Goal: Communication & Community: Answer question/provide support

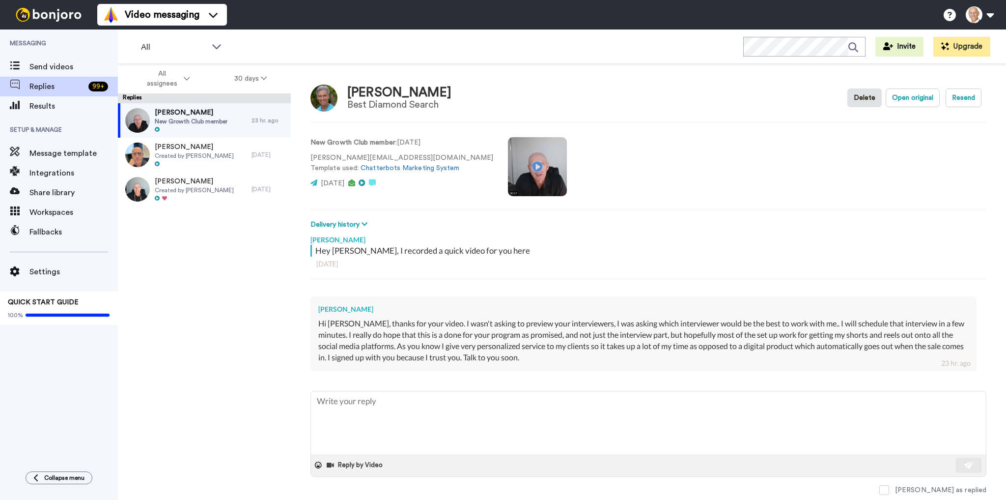
type textarea "x"
click at [412, 423] on textarea at bounding box center [648, 422] width 675 height 63
type textarea "Y"
type textarea "x"
type textarea "Ye"
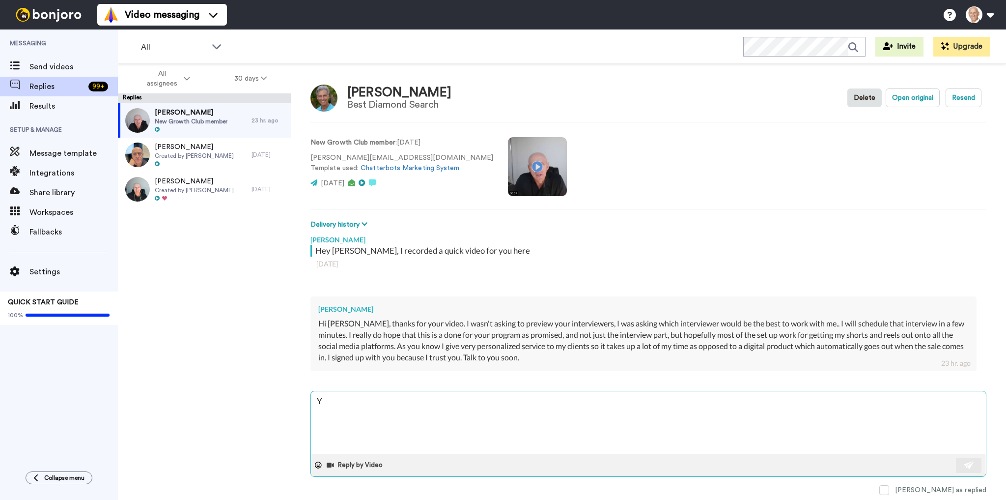
type textarea "x"
type textarea "Yes"
type textarea "x"
type textarea "Yes"
type textarea "x"
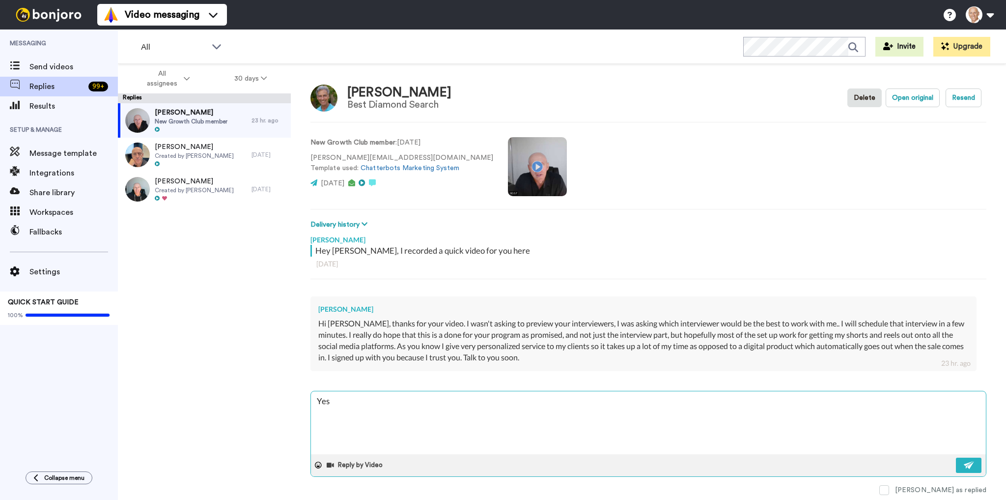
type textarea "Yes C"
type textarea "x"
type textarea "Yes Ca"
type textarea "x"
type textarea "Yes Car"
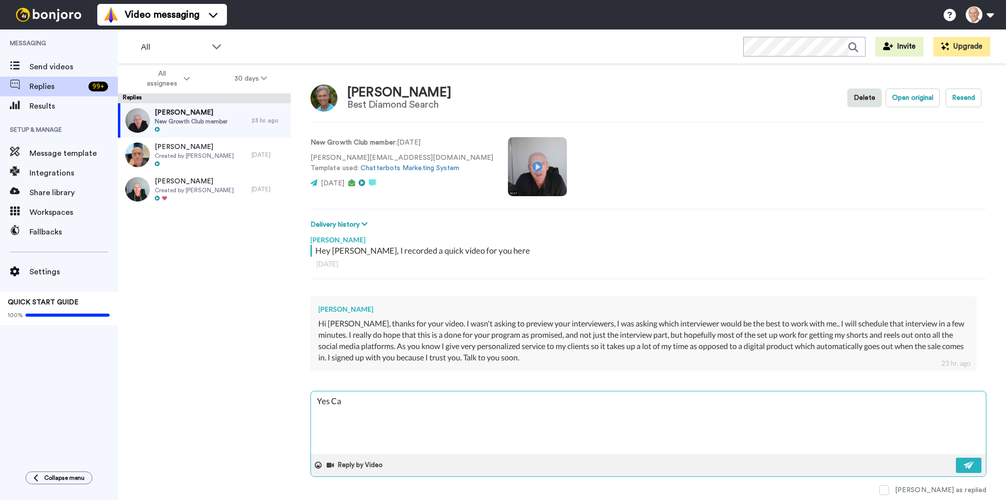
type textarea "x"
type textarea "Yes [PERSON_NAME]"
type textarea "x"
type textarea "Yes [PERSON_NAME]"
type textarea "x"
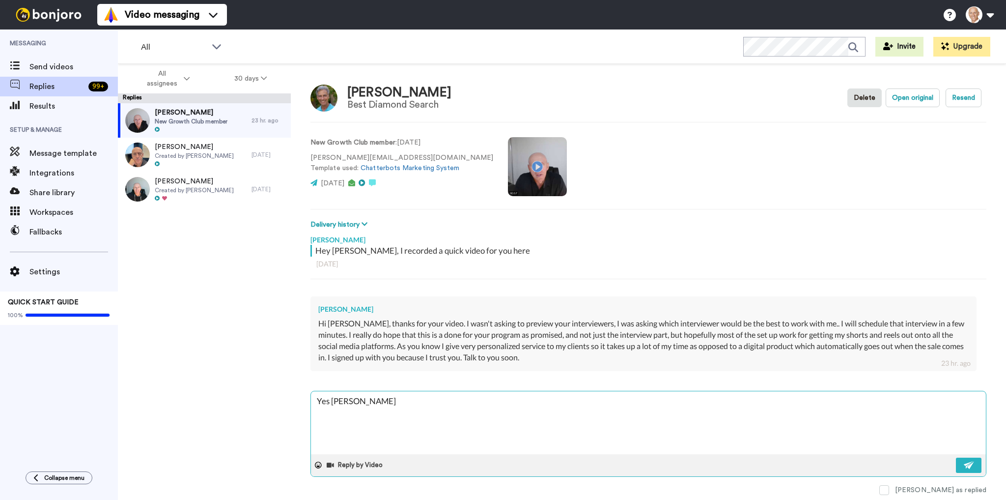
type textarea "Yes [PERSON_NAME]"
type textarea "x"
type textarea "Yes [PERSON_NAME]"
type textarea "x"
type textarea "Yes [PERSON_NAME]"
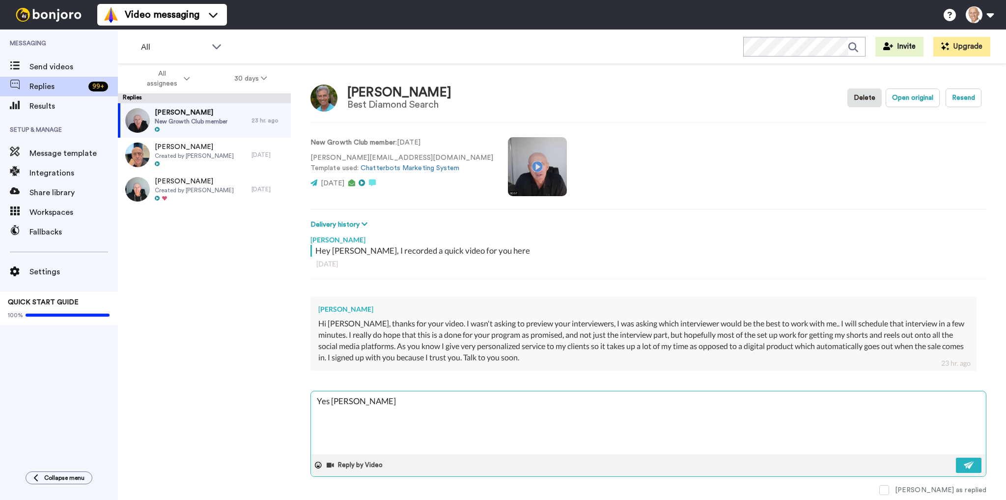
type textarea "x"
type textarea "Yes [PERSON_NAME]"
type textarea "x"
type textarea "Yes [PERSON_NAME]"
type textarea "x"
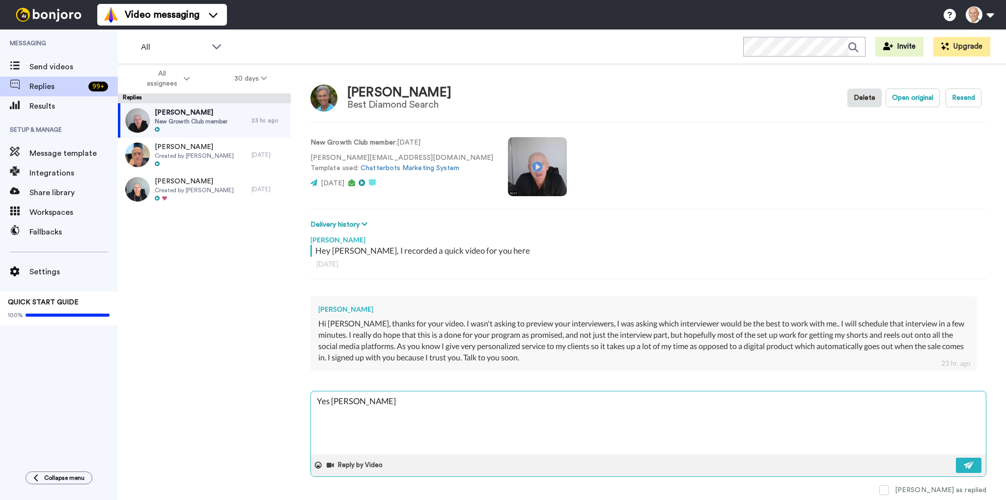
type textarea "Yes [PERSON_NAME]"
type textarea "x"
type textarea "Yes [PERSON_NAME] u"
type textarea "x"
type textarea "Yes [PERSON_NAME] un"
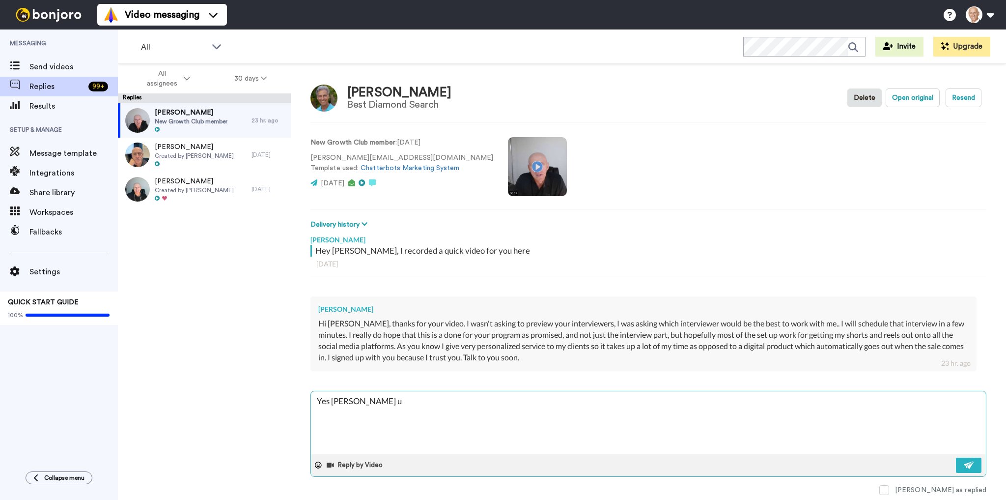
type textarea "x"
type textarea "Yes [PERSON_NAME] und"
type textarea "x"
type textarea "Yes [PERSON_NAME] I unde"
type textarea "x"
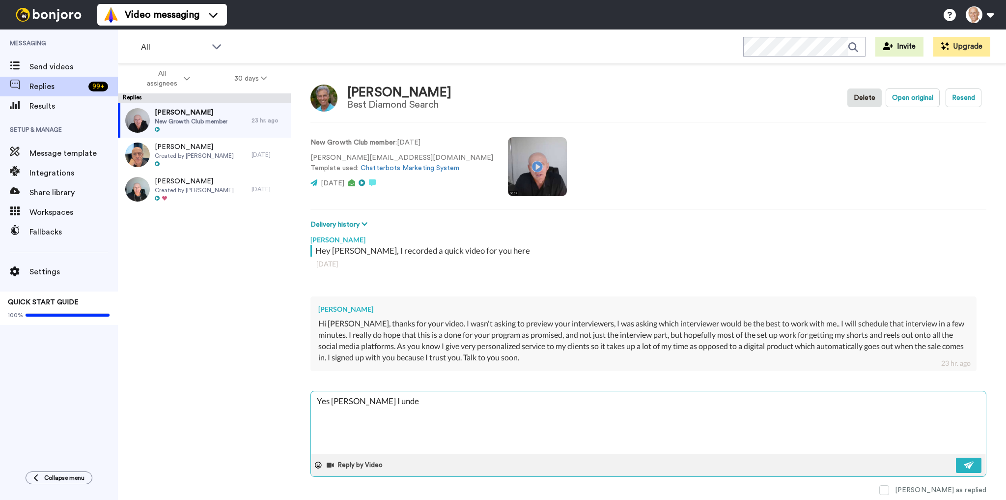
type textarea "Yes [PERSON_NAME] under"
type textarea "x"
type textarea "Yes [PERSON_NAME] unders"
type textarea "x"
type textarea "Yes [PERSON_NAME] underst"
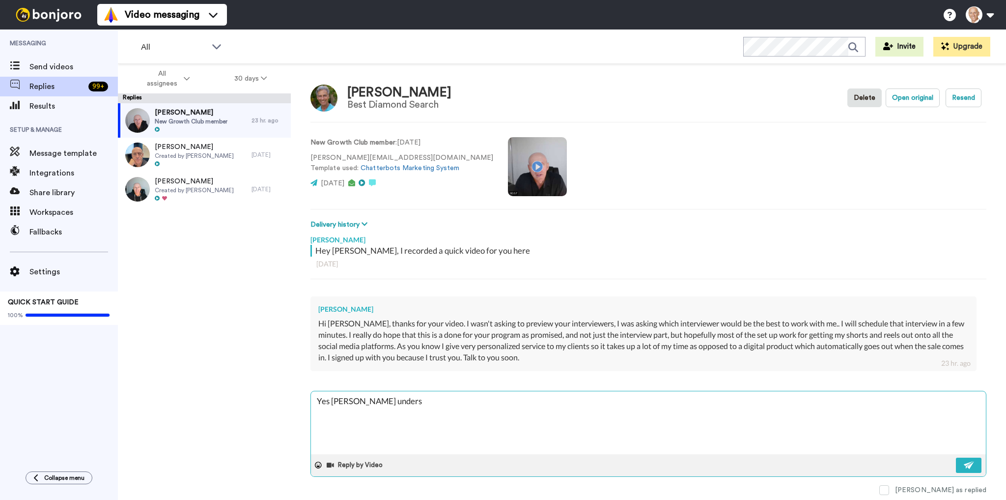
type textarea "x"
type textarea "Yes [PERSON_NAME] understa"
type textarea "x"
type textarea "Yes [PERSON_NAME] understan"
type textarea "x"
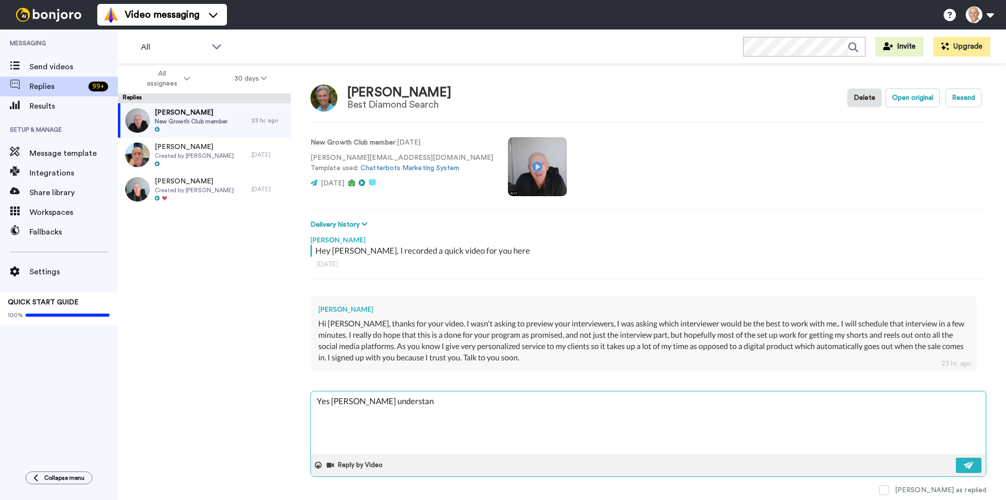
type textarea "Yes [PERSON_NAME] understand"
type textarea "x"
type textarea "Yes [PERSON_NAME] understand"
type textarea "x"
type textarea "Yes [PERSON_NAME] I understand c"
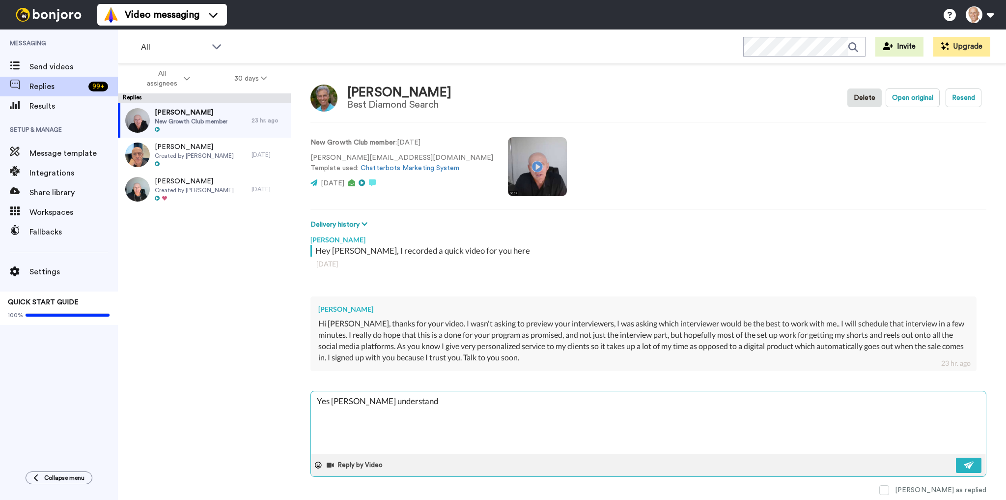
type textarea "x"
type textarea "Yes [PERSON_NAME] understand co"
type textarea "x"
type textarea "Yes [PERSON_NAME] understand com"
type textarea "x"
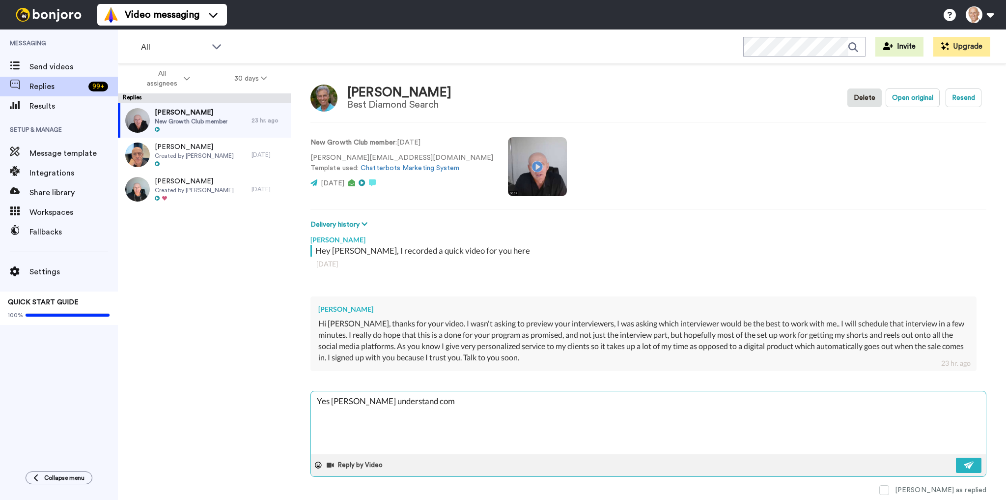
type textarea "Yes [PERSON_NAME] understand comp"
type textarea "x"
type textarea "Yes [PERSON_NAME] understand compl"
type textarea "x"
type textarea "Yes [PERSON_NAME] understand comple"
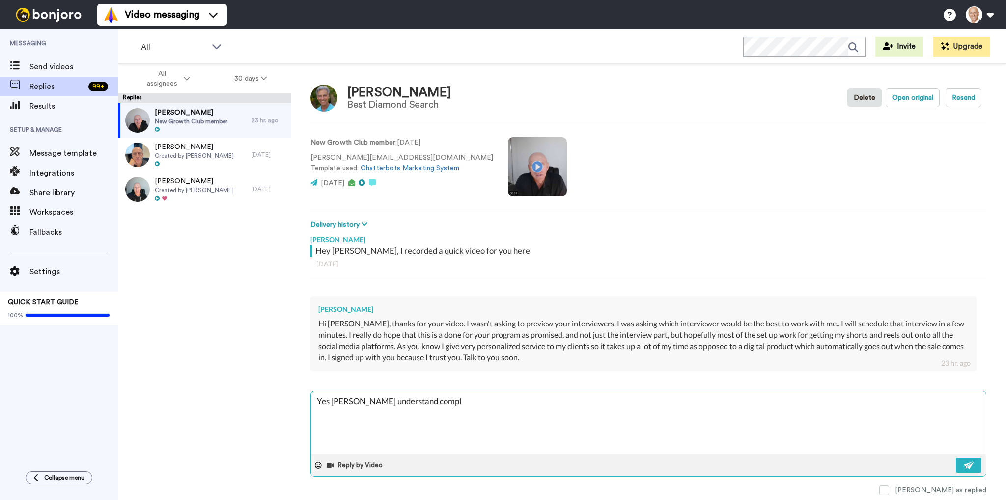
type textarea "x"
type textarea "Yes [PERSON_NAME] understand complety"
type textarea "x"
type textarea "Yes [PERSON_NAME] understand completye"
type textarea "x"
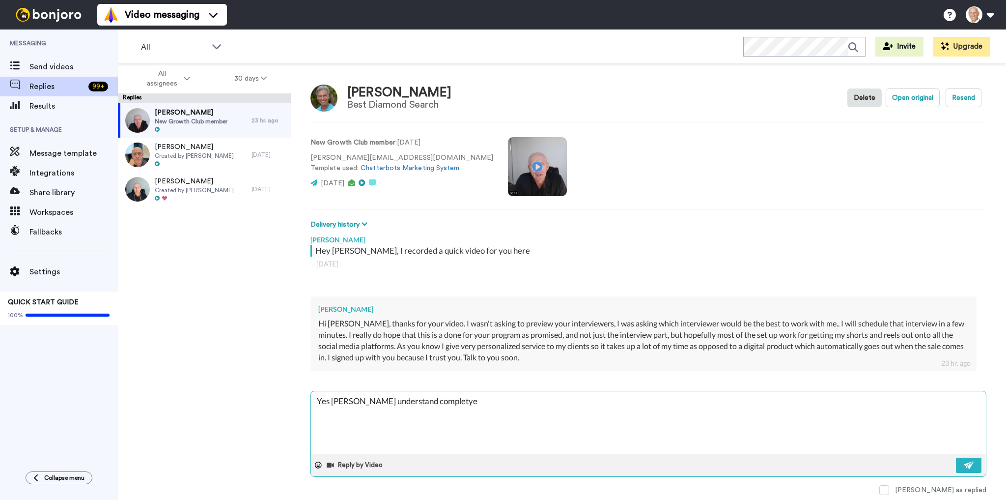
type textarea "Yes [PERSON_NAME] understand completyed"
type textarea "x"
type textarea "Yes [PERSON_NAME] understand completyede"
type textarea "x"
type textarea "Yes [PERSON_NAME] understand completyedel"
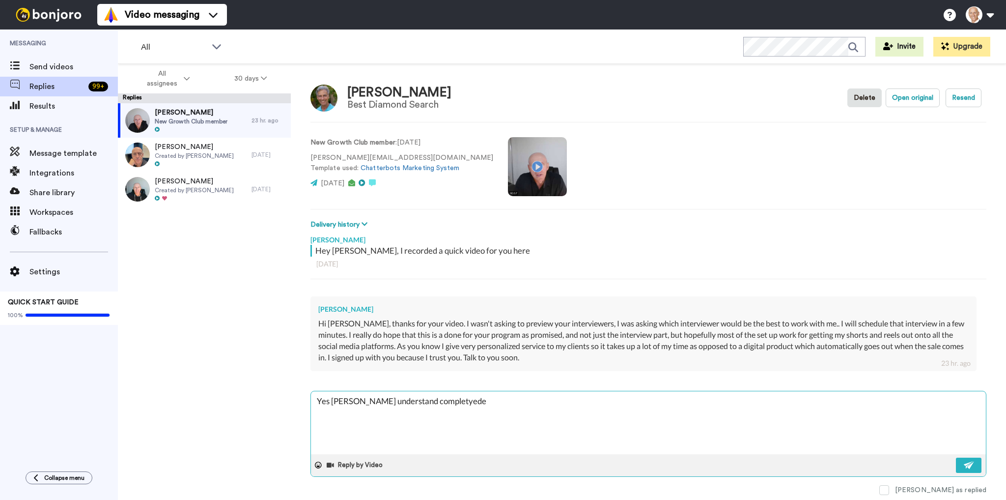
type textarea "x"
type textarea "Yes [PERSON_NAME] understand completyedely"
type textarea "x"
type textarea "Yes [PERSON_NAME] understand completyedel"
type textarea "x"
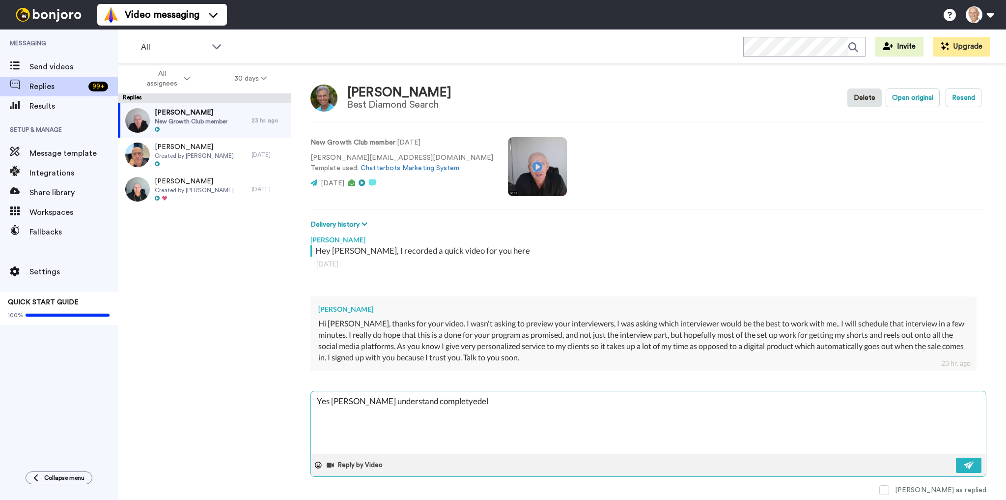
type textarea "Yes [PERSON_NAME] understand completyede"
type textarea "x"
type textarea "Yes [PERSON_NAME] understand completyed"
type textarea "x"
type textarea "Yes [PERSON_NAME] understand completye"
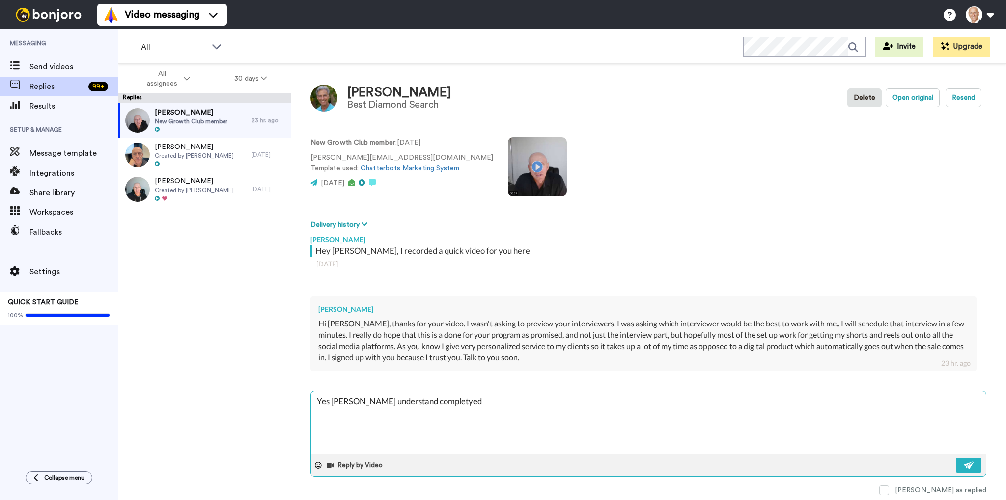
type textarea "x"
type textarea "Yes [PERSON_NAME] understand complety"
type textarea "x"
type textarea "Yes [PERSON_NAME] understand complet"
type textarea "x"
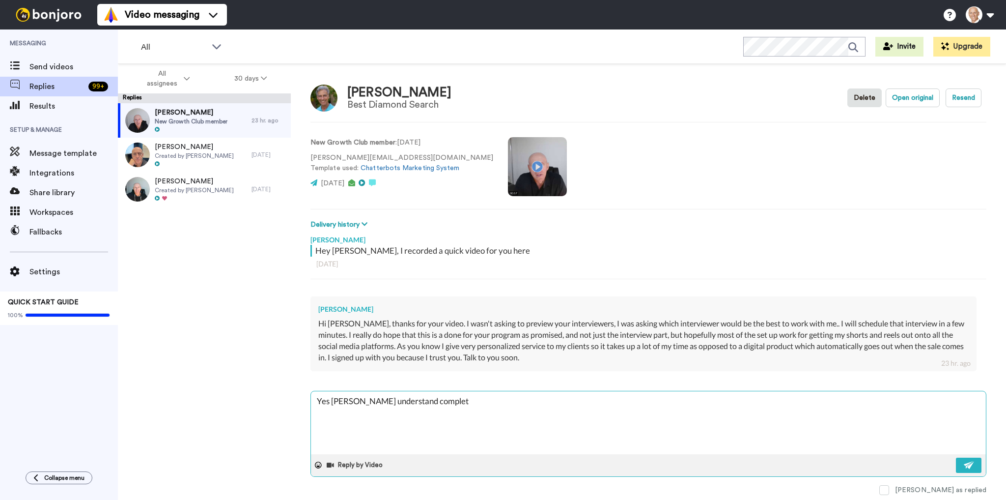
type textarea "Yes [PERSON_NAME] understand complete"
type textarea "x"
type textarea "Yes [PERSON_NAME] understand completel"
type textarea "x"
type textarea "Yes [PERSON_NAME] understand completely"
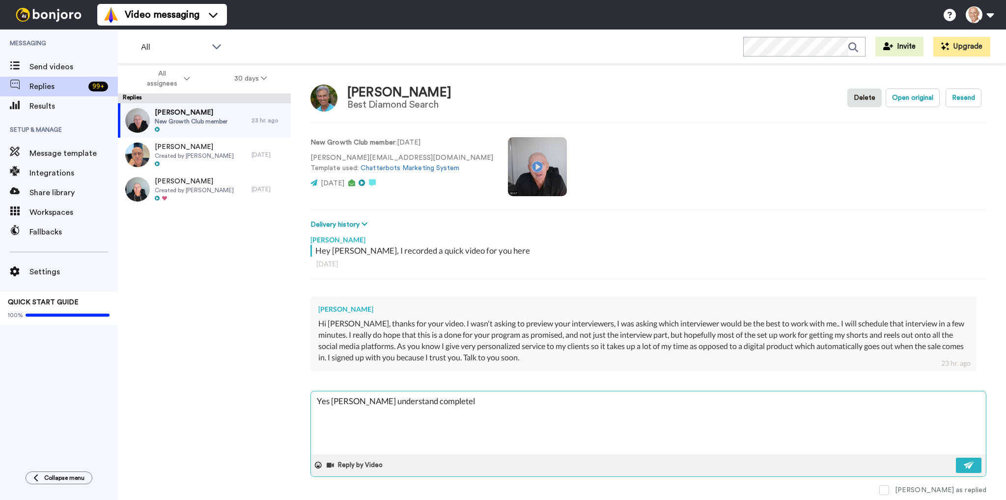
type textarea "x"
type textarea "Yes [PERSON_NAME] understand completely,"
type textarea "x"
type textarea "Yes [PERSON_NAME] understand completely,"
type textarea "x"
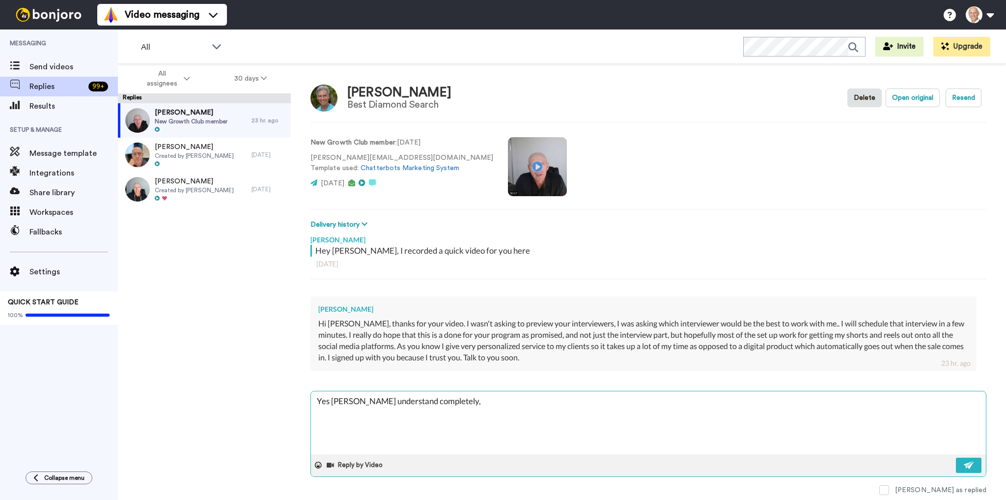
type textarea "Yes [PERSON_NAME] understand completely, a"
type textarea "x"
type textarea "Yes [PERSON_NAME] understand completely, an"
type textarea "x"
type textarea "Yes [PERSON_NAME] understand completely, and"
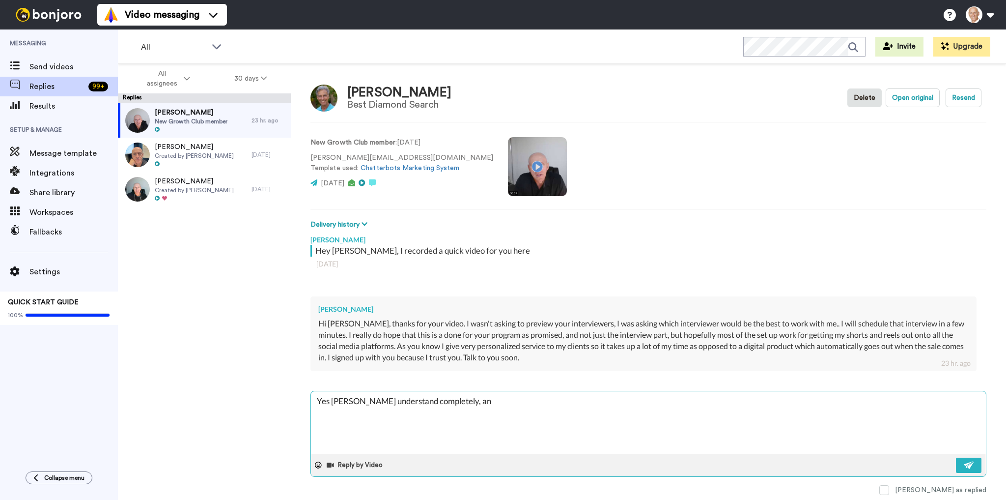
type textarea "x"
type textarea "Yes [PERSON_NAME] understand completely, and"
type textarea "x"
type textarea "Yes [PERSON_NAME] understand completely, and o"
type textarea "x"
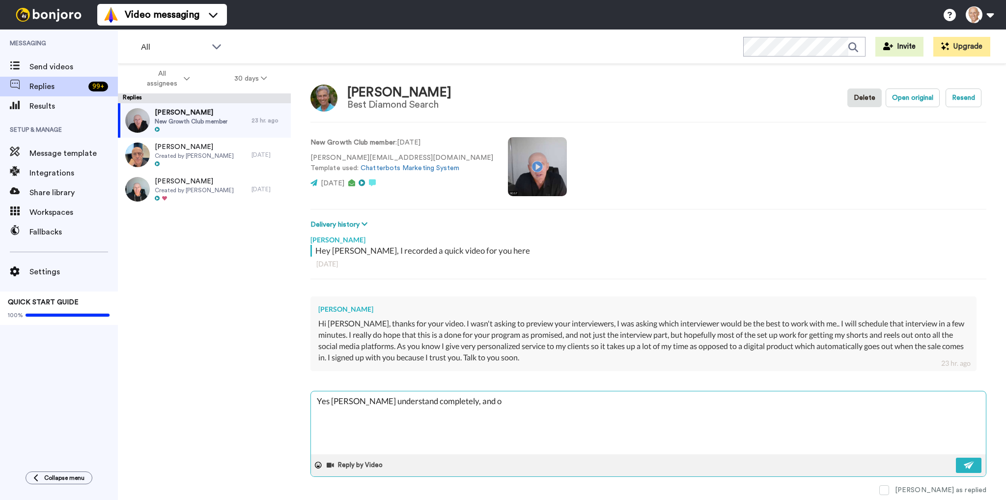
type textarea "Yes [PERSON_NAME] understand completely, and ou"
type textarea "x"
type textarea "Yes [PERSON_NAME] understand completely, and our"
type textarea "x"
type textarea "Yes [PERSON_NAME] understand completely, and our"
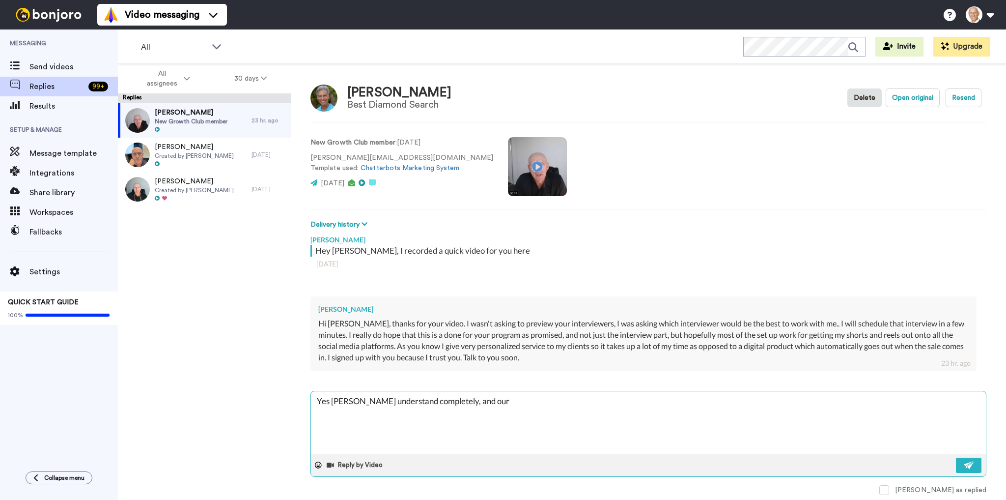
type textarea "x"
type textarea "Yes [PERSON_NAME] I understand completely, and our i"
type textarea "x"
type textarea "Yes [PERSON_NAME] understand completely, and our in"
type textarea "x"
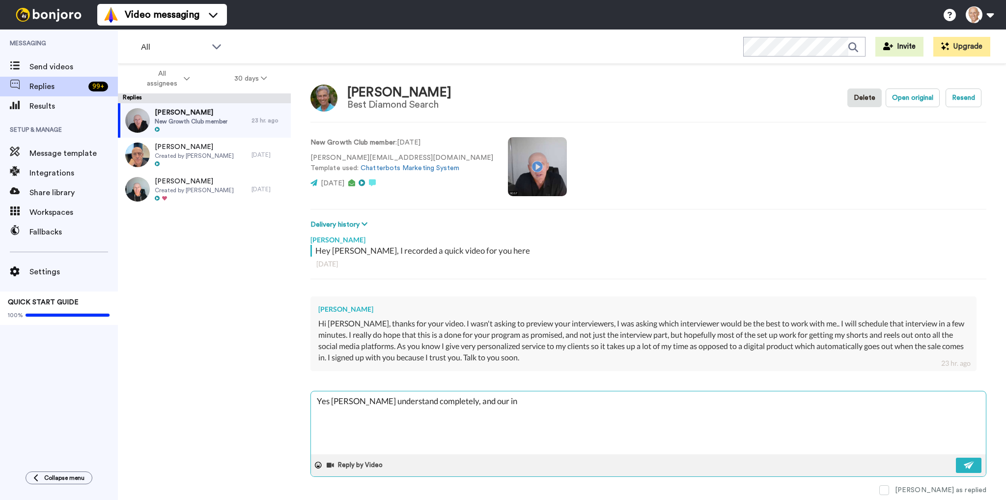
type textarea "Yes [PERSON_NAME] I understand completely, and our int"
type textarea "x"
type textarea "Yes [PERSON_NAME] I understand completely, and our inte"
type textarea "x"
type textarea "Yes [PERSON_NAME] understand completely, and our inter"
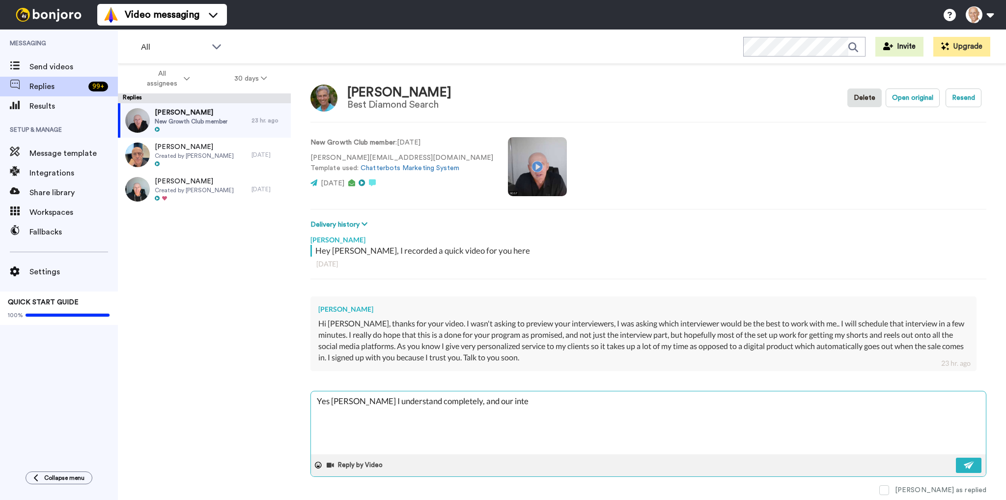
type textarea "x"
type textarea "Yes [PERSON_NAME] understand completely, and our interv"
type textarea "x"
type textarea "Yes [PERSON_NAME] understand completely, and our intervi"
type textarea "x"
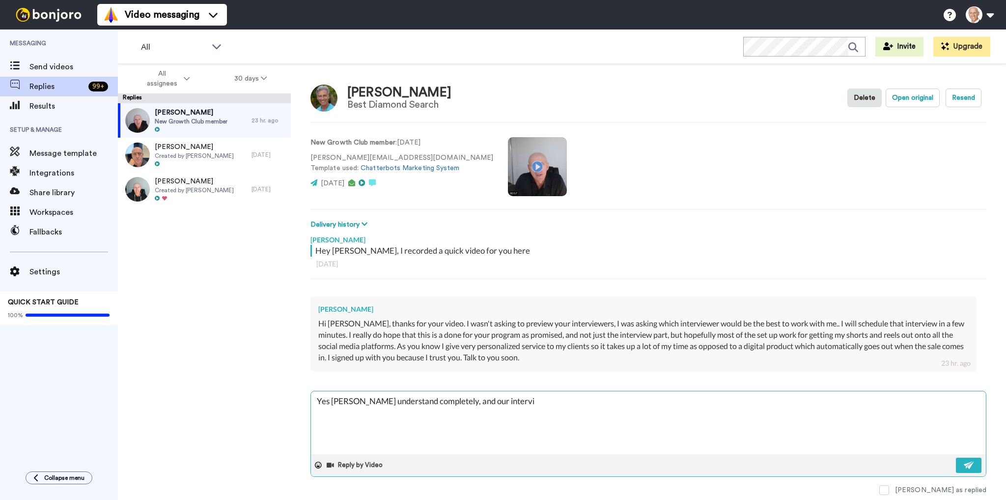
type textarea "Yes [PERSON_NAME] understand completely, and our intervie"
type textarea "x"
type textarea "Yes [PERSON_NAME] understand completely, and our interview"
type textarea "x"
type textarea "Yes [PERSON_NAME] understand completely, and our interviewe"
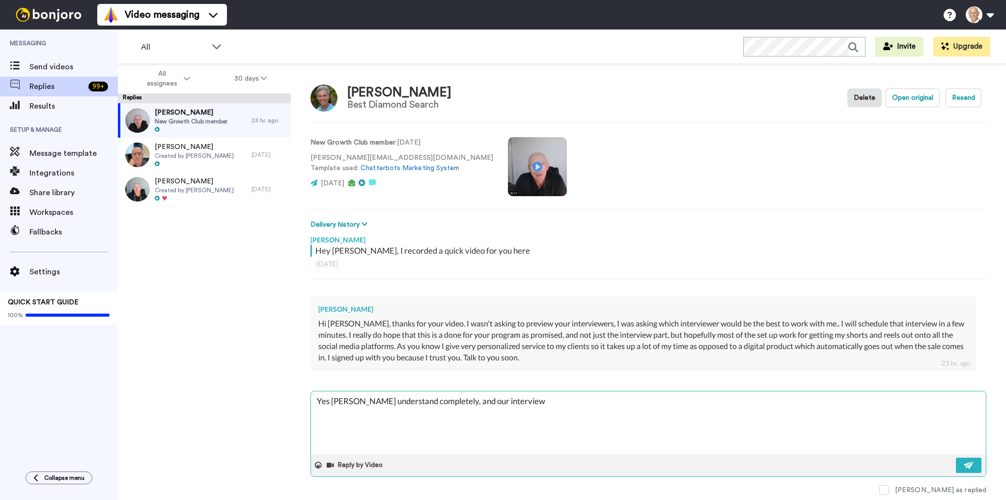
type textarea "x"
type textarea "Yes [PERSON_NAME] understand completely, and our interviewer"
type textarea "x"
type textarea "Yes [PERSON_NAME] understand completely, and our interviewers"
type textarea "x"
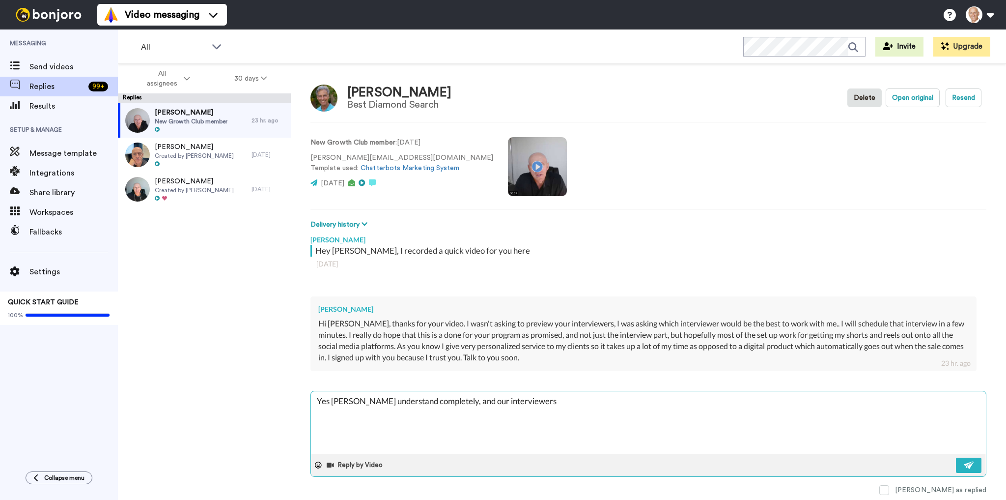
type textarea "Yes [PERSON_NAME] understand completely, and our interviewers"
type textarea "x"
type textarea "Yes [PERSON_NAME] understand completely, and our interviewers k"
type textarea "x"
type textarea "Yes [PERSON_NAME] understand completely, and our interviewers kn"
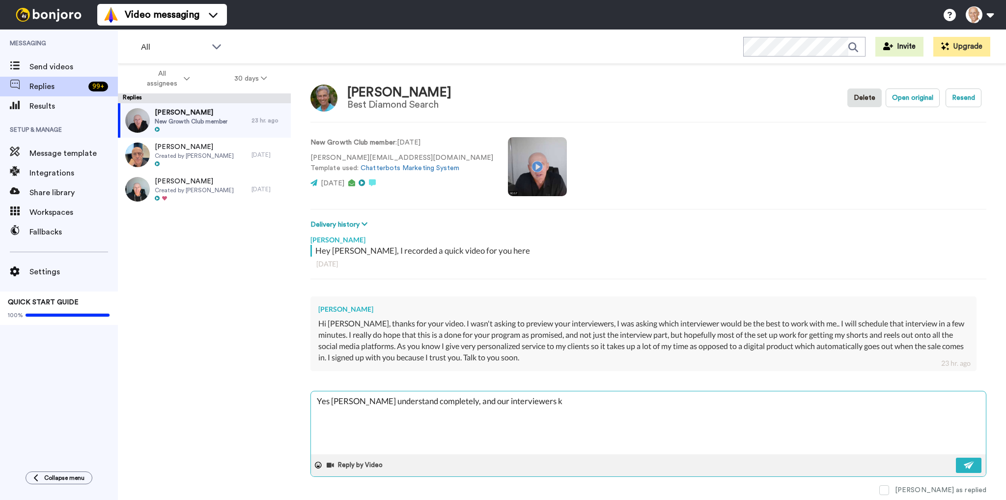
type textarea "x"
type textarea "Yes [PERSON_NAME] understand completely, and our interviewers knw"
type textarea "x"
type textarea "Yes [PERSON_NAME] understand completely, and our interviewers knw"
type textarea "x"
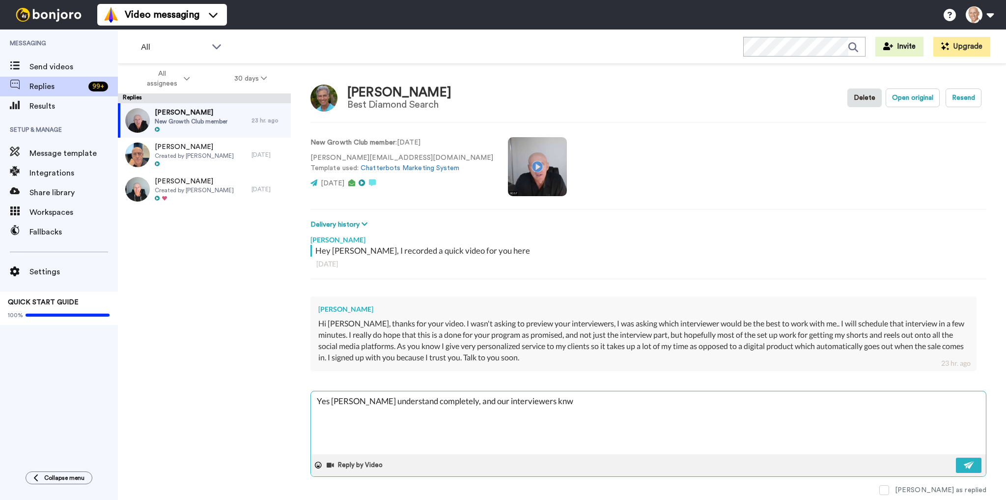
type textarea "Yes [PERSON_NAME] understand completely, and our interviewers knw"
type textarea "x"
type textarea "Yes [PERSON_NAME] understand completely, and our interviewers kn"
type textarea "x"
type textarea "Yes [PERSON_NAME] understand completely, and our interviewers kno"
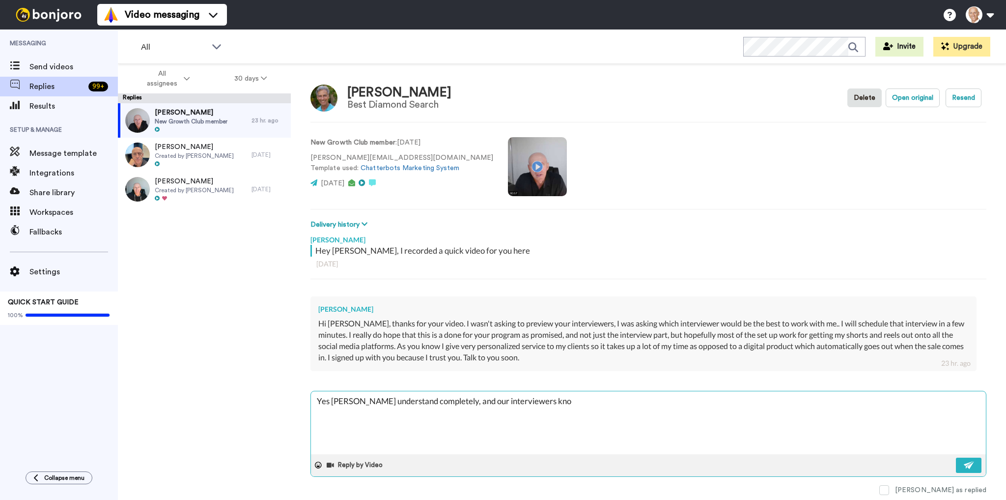
type textarea "x"
type textarea "Yes [PERSON_NAME] understand completely, and our interviewers know"
type textarea "x"
type textarea "Yes [PERSON_NAME] understand completely, and our interviewers know"
type textarea "x"
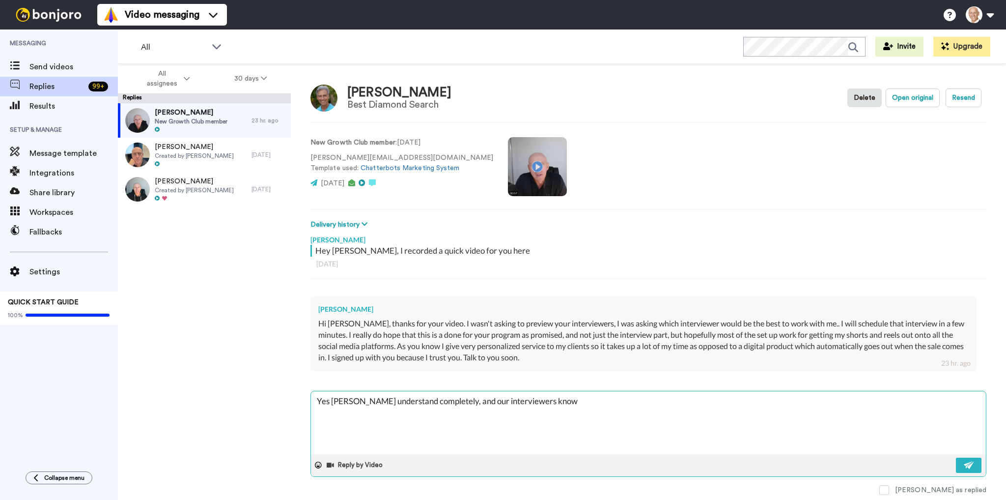
type textarea "Yes [PERSON_NAME] understand completely, and our interviewers know h"
type textarea "x"
type textarea "Yes [PERSON_NAME] understand completely, and our interviewers know [PERSON_NAME]"
type textarea "x"
type textarea "Yes [PERSON_NAME] understand completely, and our interviewers know how"
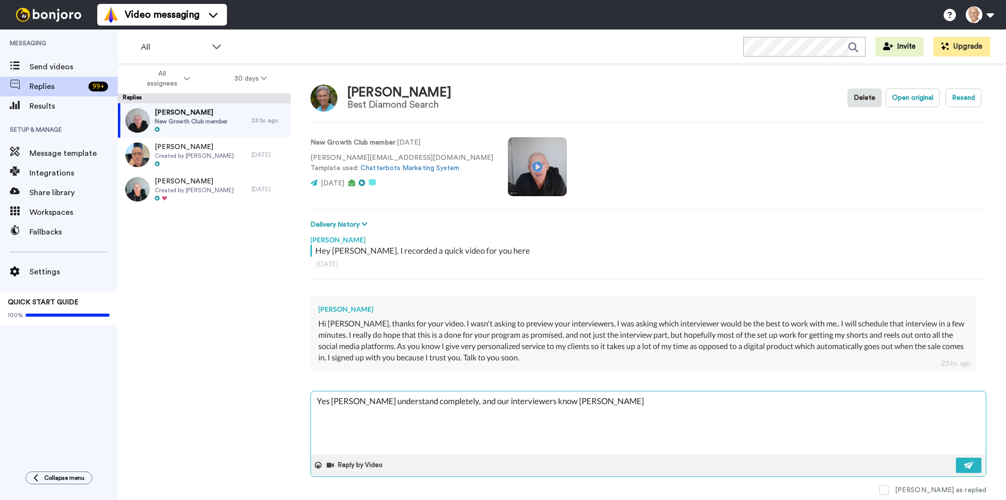
type textarea "x"
type textarea "Yes [PERSON_NAME] understand completely, and our interviewers know how"
type textarea "x"
type textarea "Yes [PERSON_NAME] understand completely, and our interviewers know how t"
type textarea "x"
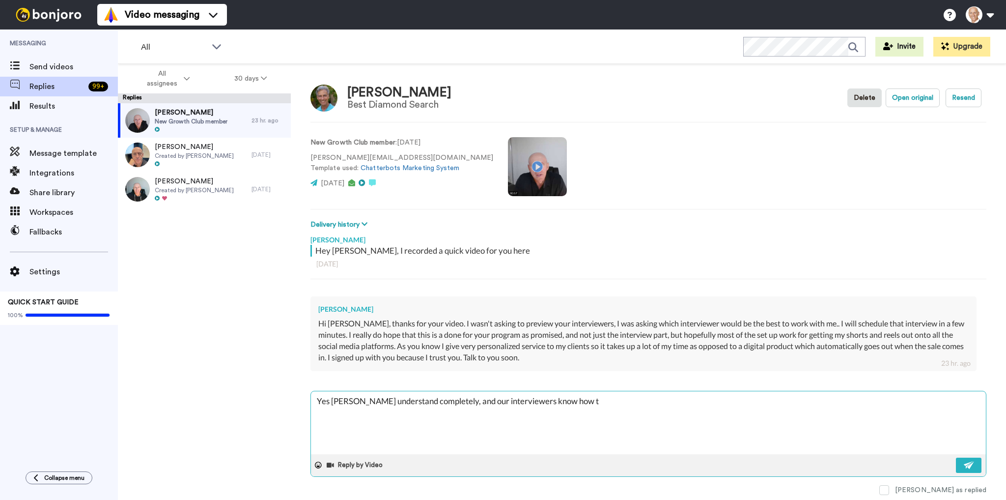
type textarea "Yes [PERSON_NAME] understand completely, and our interviewers know how to"
type textarea "x"
type textarea "Yes [PERSON_NAME] understand completely, and our interviewers know how to"
type textarea "x"
type textarea "Yes [PERSON_NAME] understand completely, and our interviewers know how to g"
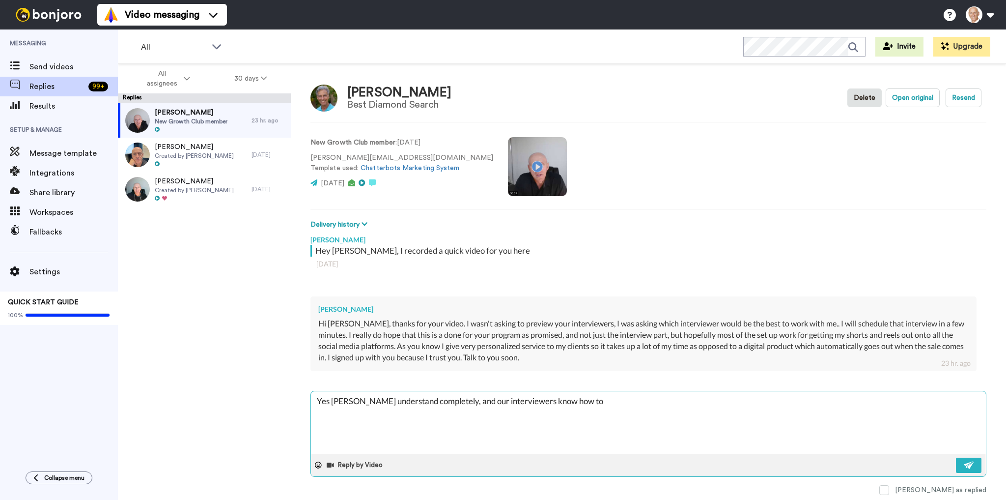
type textarea "x"
type textarea "Yes [PERSON_NAME] understand completely, and our interviewers know how to ge"
type textarea "x"
type textarea "Yes [PERSON_NAME] understand completely, and our interviewers know how to get"
type textarea "x"
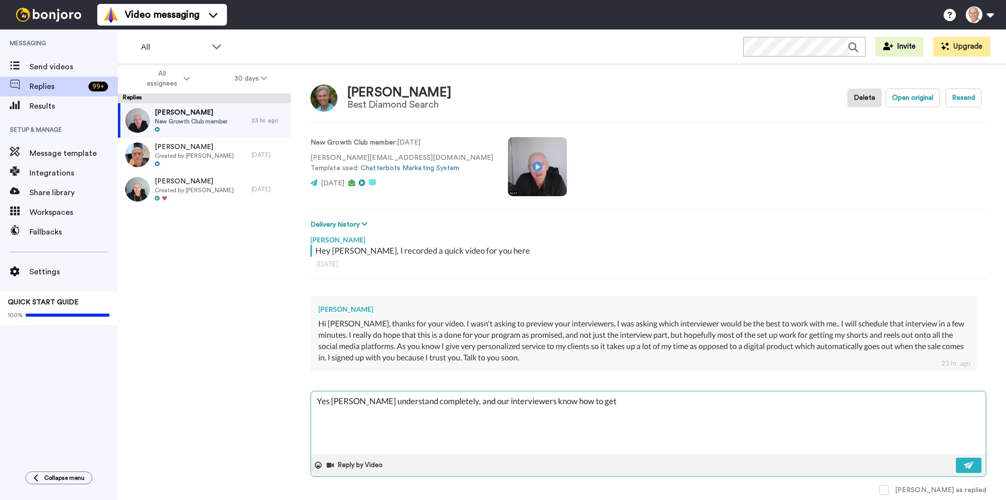
type textarea "Yes [PERSON_NAME] I understand completely, and our interviewers know how to get…"
type textarea "x"
type textarea "Yes [PERSON_NAME] I understand completely, and our interviewers know how to get…"
type textarea "x"
type textarea "Yes [PERSON_NAME] understand completely, and our interviewers know how to get t…"
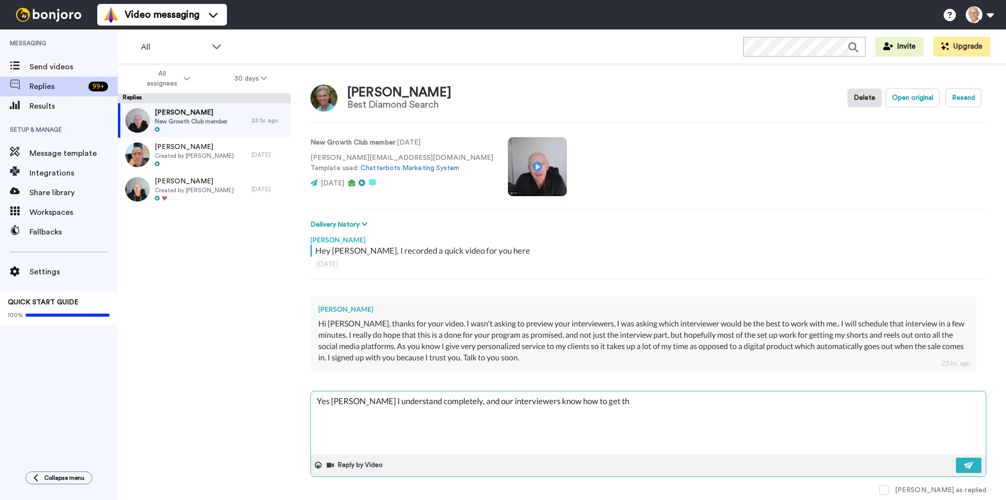
type textarea "x"
type textarea "Yes [PERSON_NAME] understand completely, and our interviewers know how to get t…"
type textarea "x"
type textarea "Yes [PERSON_NAME] understand completely, and our interviewers know how to get t…"
type textarea "x"
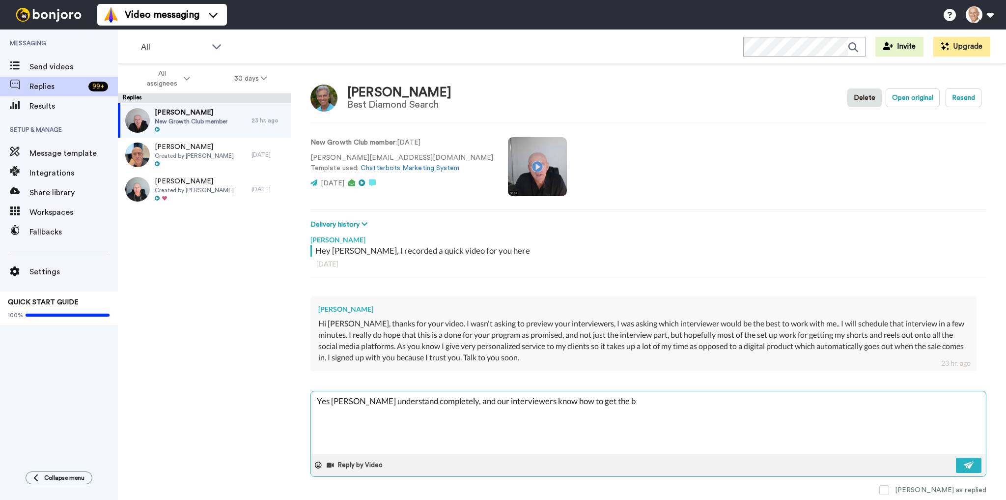
type textarea "Yes [PERSON_NAME] understand completely, and our interviewers know how to get t…"
type textarea "x"
type textarea "Yes [PERSON_NAME] understand completely, and our interviewers know how to get t…"
type textarea "x"
type textarea "Yes [PERSON_NAME] understand completely, and our interviewers know how to get t…"
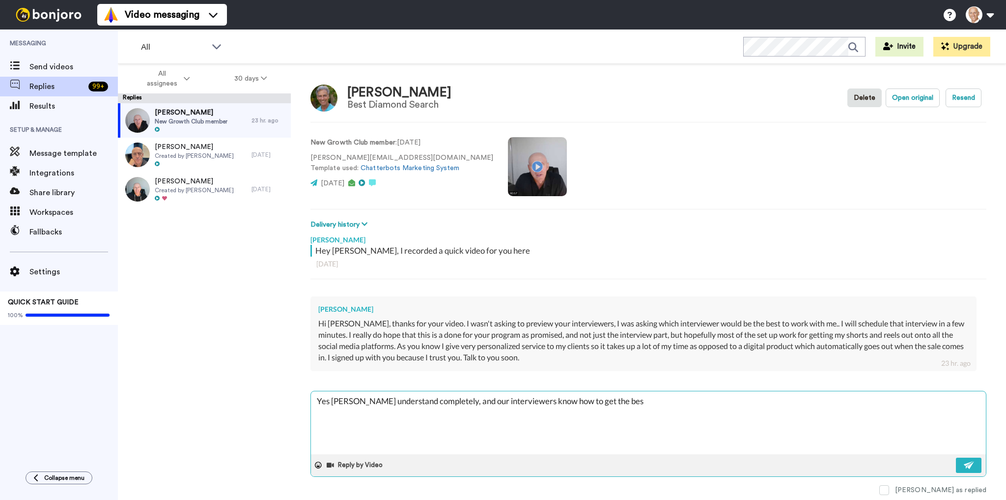
type textarea "x"
type textarea "Yes [PERSON_NAME] understand completely, and our interviewers know how to get t…"
type textarea "x"
type textarea "Yes [PERSON_NAME] understand completely, and our interviewers know how to get t…"
type textarea "x"
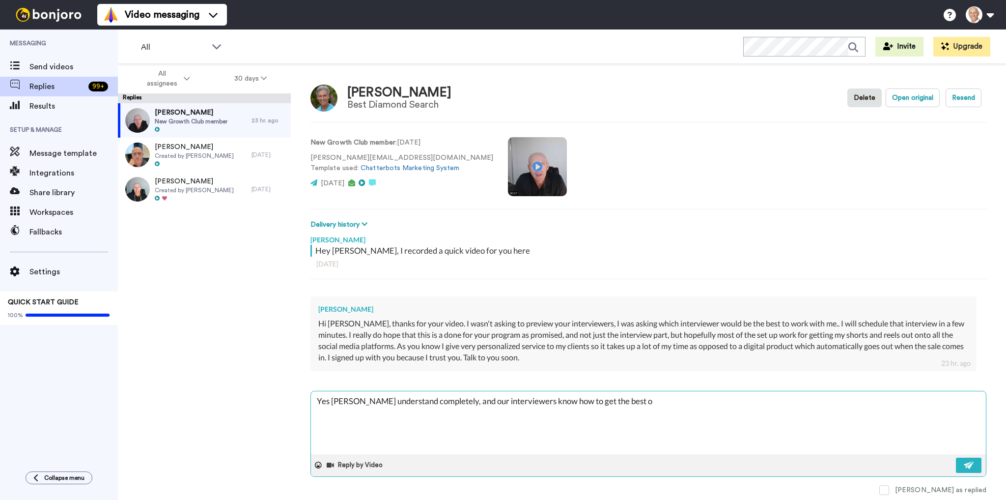
type textarea "Yes [PERSON_NAME] understand completely, and our interviewers know how to get t…"
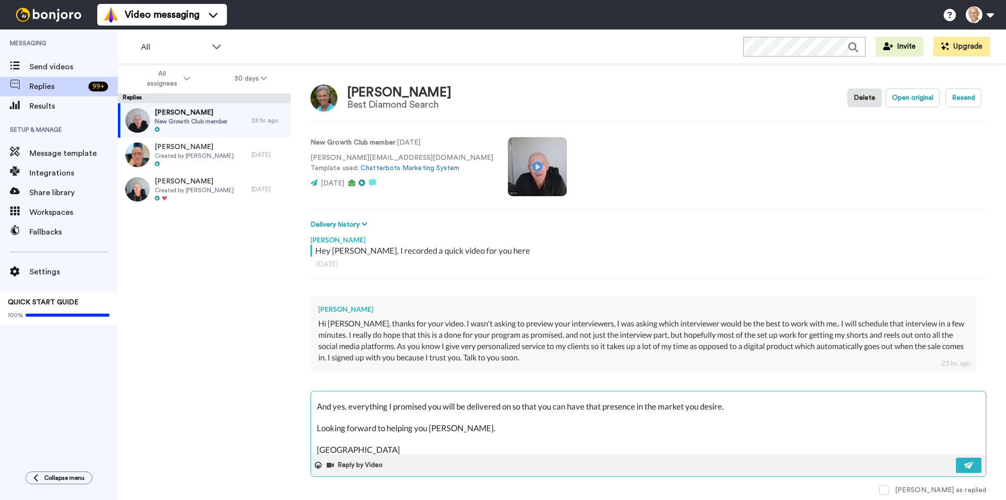
scroll to position [48, 0]
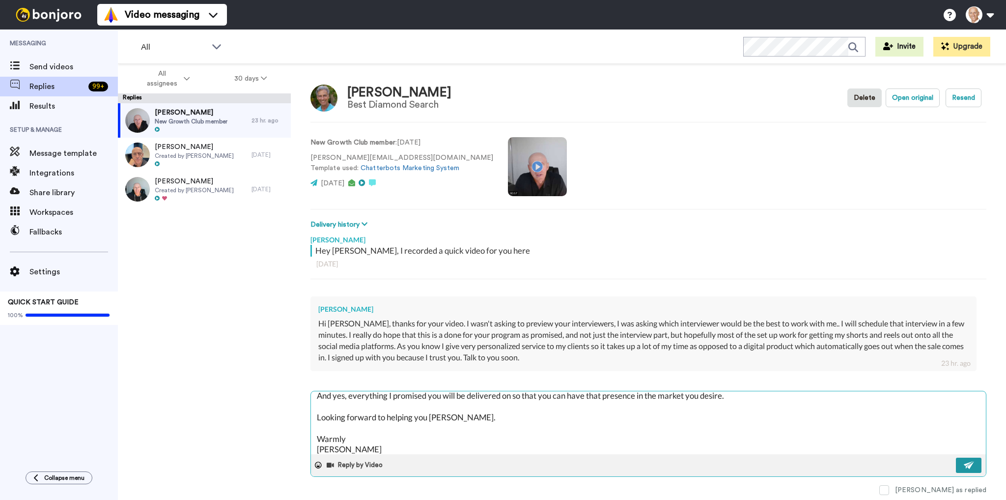
click at [973, 466] on img at bounding box center [969, 465] width 11 height 8
